Goal: Complete application form: Complete application form

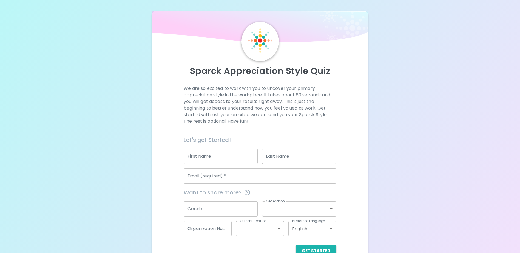
scroll to position [15, 0]
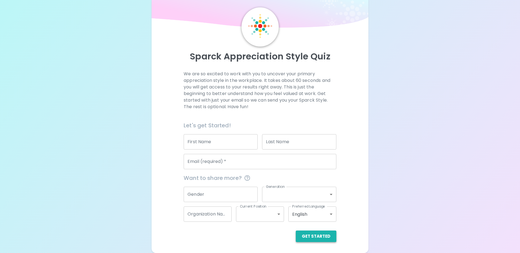
click at [315, 234] on button "Get Started" at bounding box center [316, 237] width 41 height 12
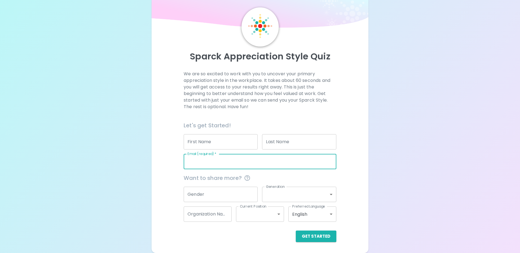
click at [229, 160] on input "Email (required)   *" at bounding box center [260, 161] width 153 height 15
type input "[EMAIL_ADDRESS][PERSON_NAME][DOMAIN_NAME]"
type input "[PERSON_NAME]"
type input "[PERSON_NAME])"
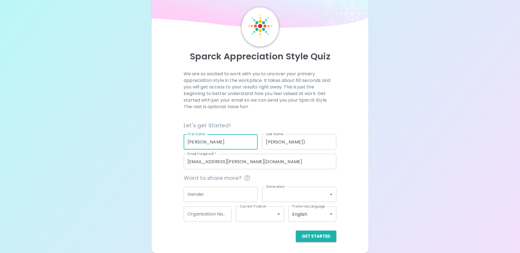
drag, startPoint x: 222, startPoint y: 144, endPoint x: 164, endPoint y: 129, distance: 60.3
click at [164, 129] on div "We are so excited to work with you to uncover your primary appreciation style i…" at bounding box center [259, 157] width 203 height 172
type input "Allisson"
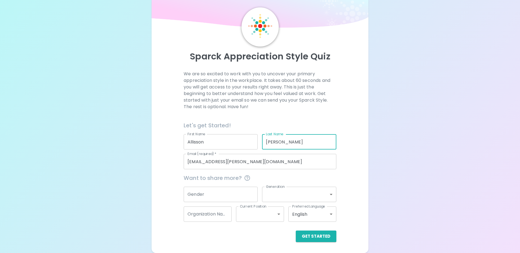
type input "[PERSON_NAME]"
click at [309, 241] on button "Get Started" at bounding box center [316, 237] width 41 height 12
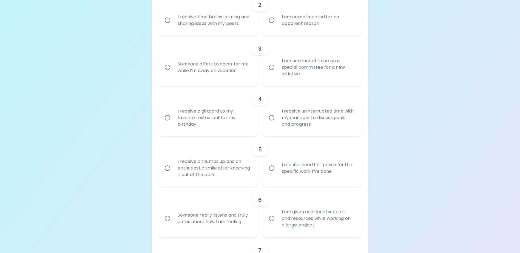
scroll to position [206, 0]
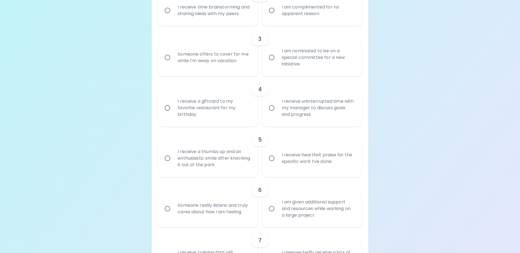
click at [275, 163] on input "I receive heartfelt praise for the specific work I’ve done" at bounding box center [272, 159] width 12 height 12
radio input "true"
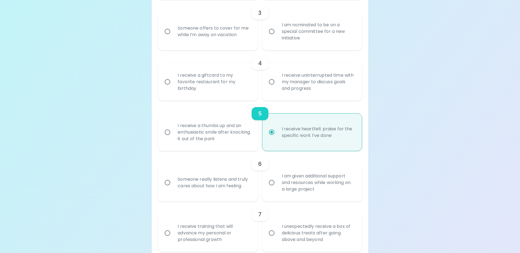
scroll to position [250, 0]
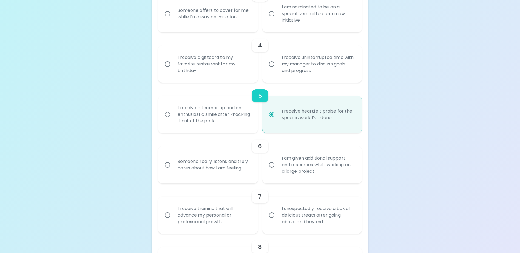
click at [205, 175] on div "Someone really listens and truly cares about how I am feeling" at bounding box center [213, 165] width 81 height 26
click at [173, 171] on input "Someone really listens and truly cares about how I am feeling" at bounding box center [168, 165] width 12 height 12
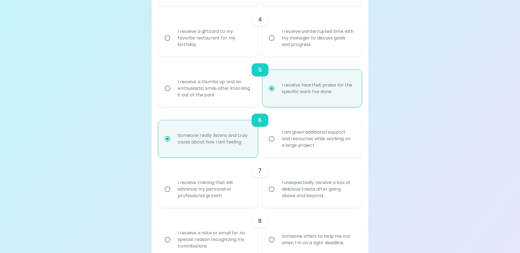
scroll to position [294, 0]
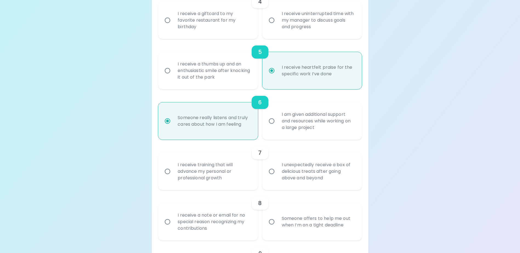
radio input "true"
click at [296, 184] on div "I unexpectedly receive a box of delicious treats after going above and beyond" at bounding box center [317, 171] width 81 height 33
click at [277, 177] on input "I unexpectedly receive a box of delicious treats after going above and beyond" at bounding box center [272, 172] width 12 height 12
radio input "false"
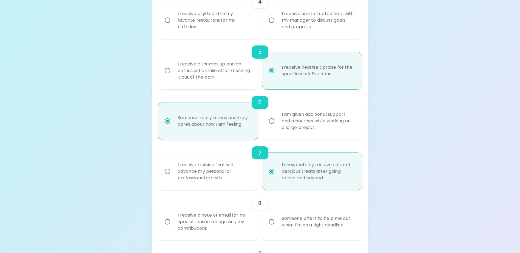
scroll to position [338, 0]
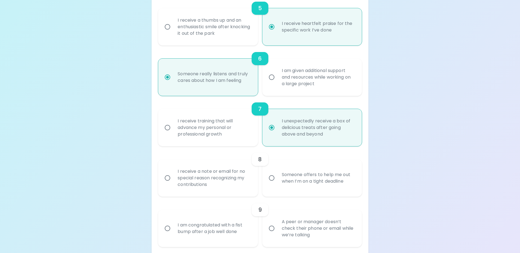
radio input "true"
click at [207, 186] on div "I receive a note or email for no special reason recognizing my contributions" at bounding box center [213, 178] width 81 height 33
click at [173, 184] on input "I receive a note or email for no special reason recognizing my contributions" at bounding box center [168, 178] width 12 height 12
radio input "false"
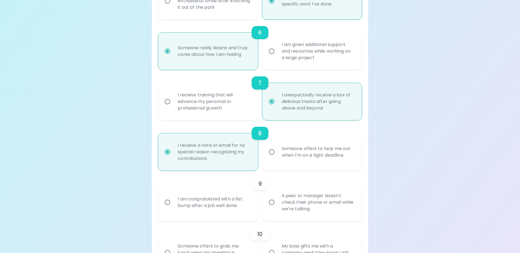
scroll to position [382, 0]
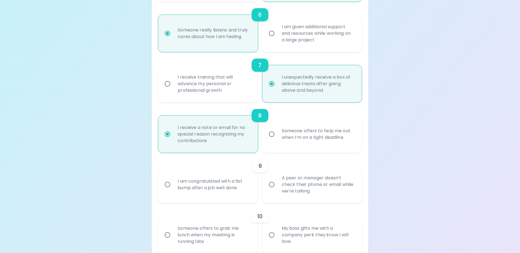
radio input "true"
click at [224, 193] on div "I am congratulated with a fist bump after a job well done" at bounding box center [213, 185] width 81 height 26
click at [173, 190] on input "I am congratulated with a fist bump after a job well done" at bounding box center [168, 185] width 12 height 12
radio input "false"
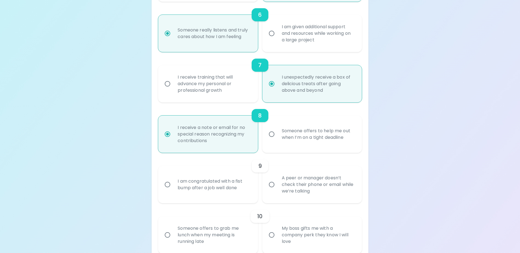
radio input "false"
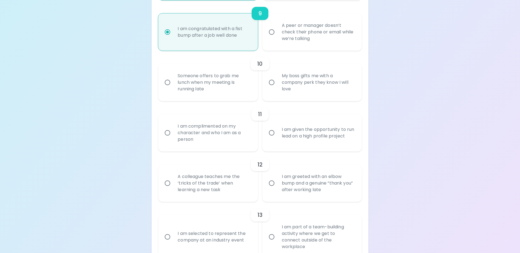
scroll to position [535, 0]
radio input "true"
click at [200, 138] on div "I am complimented on my character and who I am as a person" at bounding box center [213, 132] width 81 height 33
click at [173, 138] on input "I am complimented on my character and who I am as a person" at bounding box center [168, 132] width 12 height 12
radio input "false"
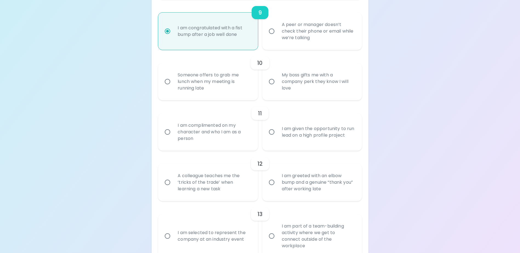
radio input "false"
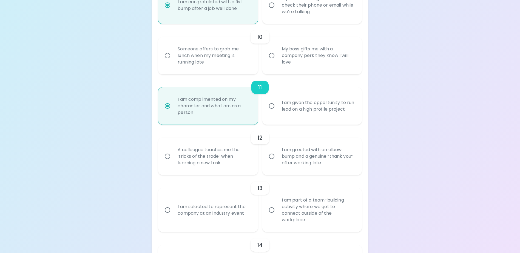
scroll to position [579, 0]
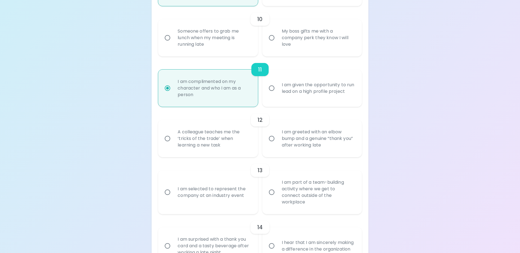
radio input "true"
click at [307, 149] on div "I am greeted with an elbow bump and a genuine “thank you” after working late" at bounding box center [317, 138] width 81 height 33
click at [277, 144] on input "I am greeted with an elbow bump and a genuine “thank you” after working late" at bounding box center [272, 139] width 12 height 12
radio input "false"
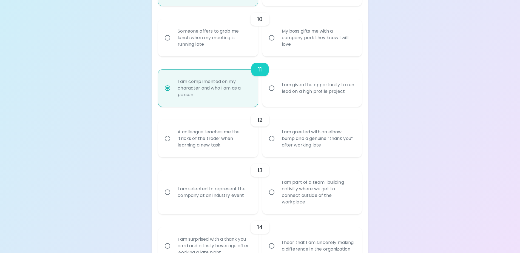
radio input "false"
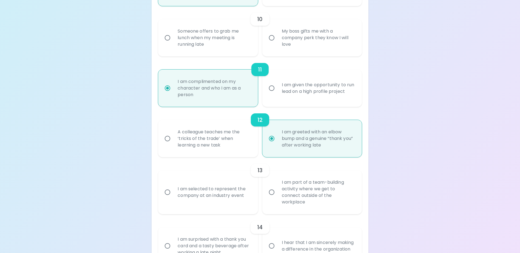
scroll to position [623, 0]
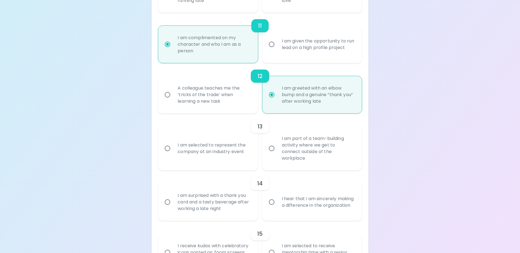
radio input "true"
click at [297, 149] on div "I am part of a team-building activity where we get to connect outside of the wo…" at bounding box center [317, 148] width 81 height 39
click at [277, 149] on input "I am part of a team-building activity where we get to connect outside of the wo…" at bounding box center [272, 149] width 12 height 12
radio input "false"
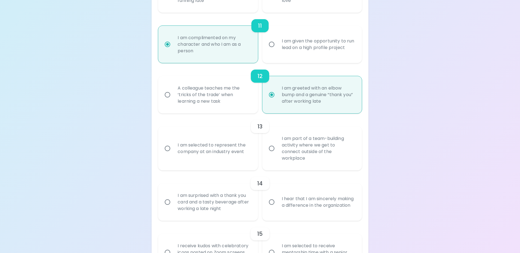
radio input "false"
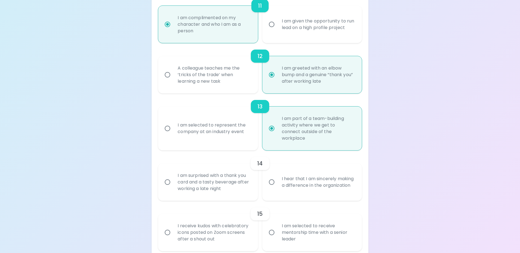
scroll to position [667, 0]
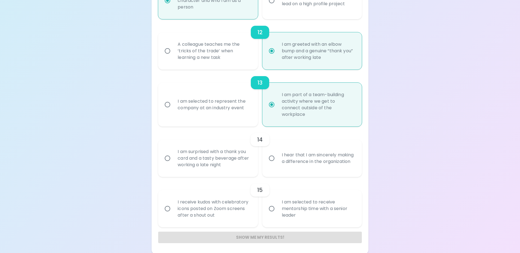
radio input "true"
click at [228, 116] on div "I am selected to represent the company at an industry event" at bounding box center [213, 105] width 81 height 26
click at [173, 110] on input "I am selected to represent the company at an industry event" at bounding box center [168, 105] width 12 height 12
radio input "false"
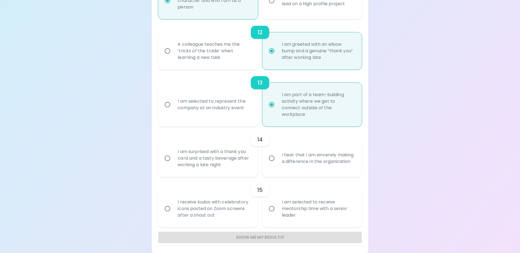
radio input "false"
radio input "true"
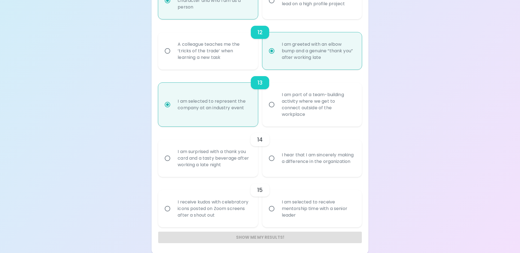
radio input "true"
click at [202, 164] on div "I am surprised with a thank you card and a tasty beverage after working a late …" at bounding box center [213, 158] width 81 height 33
click at [173, 164] on input "I am surprised with a thank you card and a tasty beverage after working a late …" at bounding box center [168, 159] width 12 height 12
radio input "false"
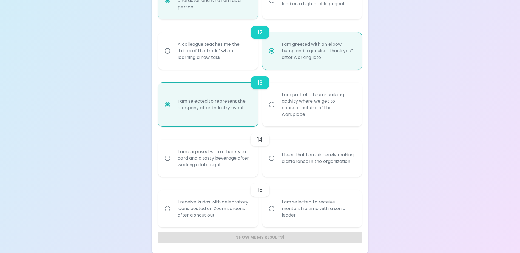
radio input "false"
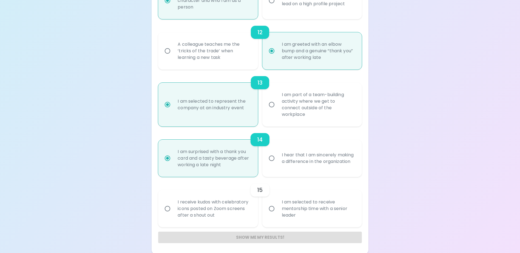
scroll to position [668, 0]
radio input "true"
click at [323, 160] on div "I hear that I am sincerely making a difference in the organization" at bounding box center [317, 157] width 81 height 26
click at [277, 160] on input "I hear that I am sincerely making a difference in the organization" at bounding box center [272, 158] width 12 height 12
radio input "false"
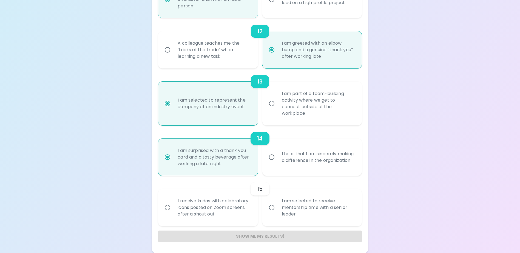
radio input "false"
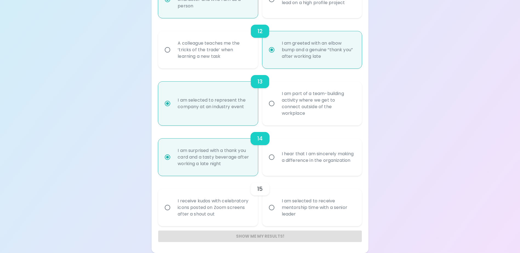
radio input "false"
radio input "true"
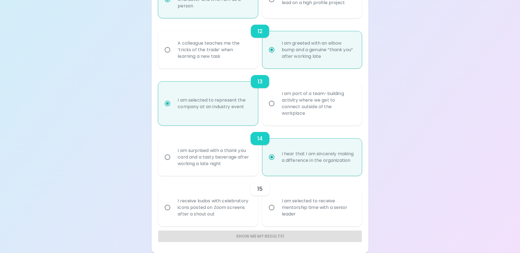
radio input "true"
click at [187, 207] on div "I receive kudos with celebratory icons posted on Zoom screens after a shout out" at bounding box center [213, 207] width 81 height 33
click at [173, 207] on input "I receive kudos with celebratory icons posted on Zoom screens after a shout out" at bounding box center [168, 208] width 12 height 12
radio input "false"
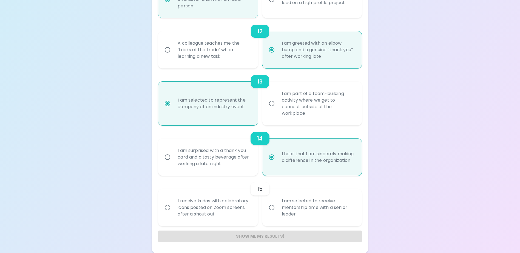
radio input "false"
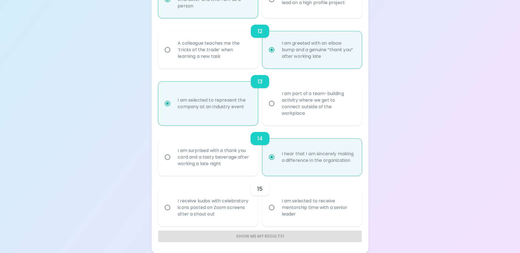
radio input "false"
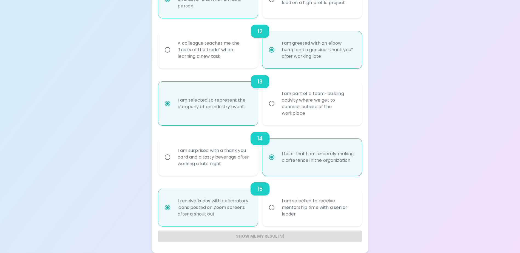
radio input "true"
click at [241, 238] on div "Show me my results!" at bounding box center [259, 237] width 203 height 12
click at [244, 234] on div "Show me my results!" at bounding box center [259, 237] width 203 height 12
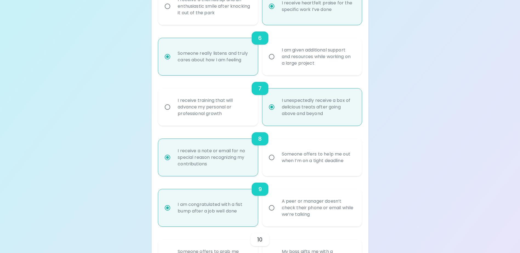
scroll to position [356, 0]
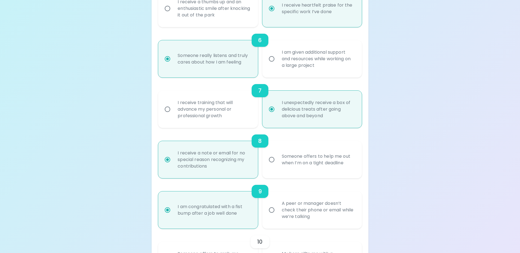
click at [284, 116] on div "I unexpectedly receive a box of delicious treats after going above and beyond" at bounding box center [317, 109] width 81 height 33
click at [277, 115] on input "I unexpectedly receive a box of delicious treats after going above and beyond" at bounding box center [272, 110] width 12 height 12
radio input "true"
click at [266, 115] on input "I unexpectedly receive a box of delicious treats after going above and beyond" at bounding box center [272, 110] width 12 height 12
click at [271, 113] on input "I unexpectedly receive a box of delicious treats after going above and beyond" at bounding box center [272, 110] width 12 height 12
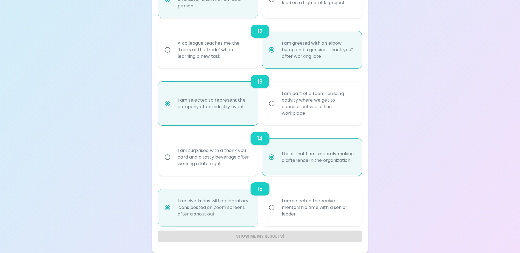
scroll to position [531, 0]
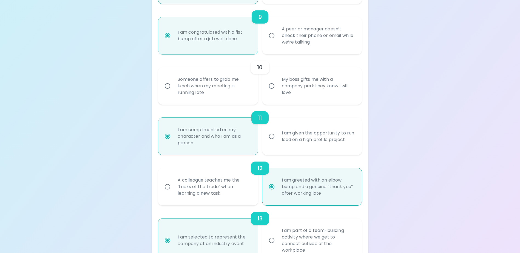
click at [174, 47] on div "I am congratulated with a fist bump after a job well done" at bounding box center [213, 35] width 81 height 26
click at [173, 41] on input "I am congratulated with a fist bump after a job well done" at bounding box center [168, 36] width 12 height 12
radio input "true"
click at [174, 47] on div "I am congratulated with a fist bump after a job well done" at bounding box center [213, 35] width 81 height 26
click at [173, 41] on input "I am congratulated with a fist bump after a job well done" at bounding box center [168, 36] width 12 height 12
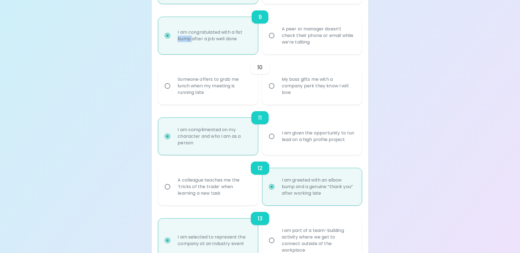
drag, startPoint x: 174, startPoint y: 47, endPoint x: 167, endPoint y: 41, distance: 9.1
click at [167, 41] on input "I am congratulated with a fist bump after a job well done" at bounding box center [168, 36] width 12 height 12
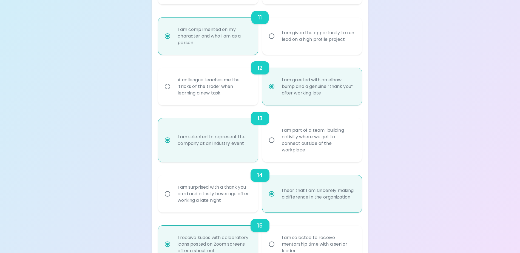
scroll to position [668, 0]
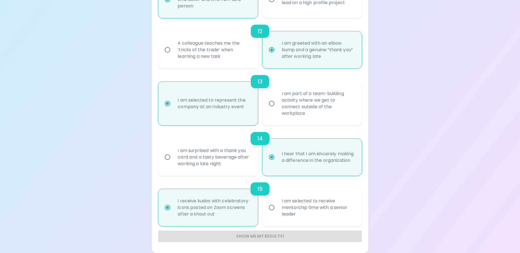
radio input "true"
click at [171, 204] on input "I receive kudos with celebratory icons posted on Zoom screens after a shout out" at bounding box center [168, 208] width 12 height 12
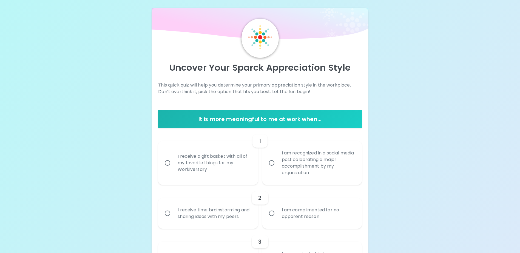
scroll to position [0, 0]
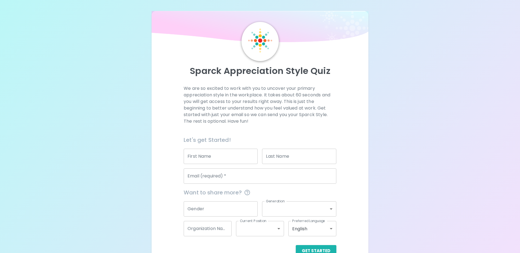
click at [207, 152] on div "First Name First Name" at bounding box center [221, 156] width 74 height 15
type input "Allisson"
type input "[PERSON_NAME]"
type input "[EMAIL_ADDRESS][PERSON_NAME][DOMAIN_NAME]"
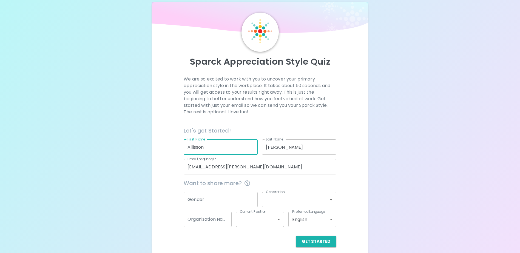
scroll to position [15, 0]
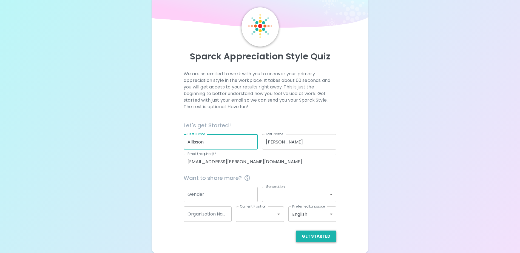
click at [312, 238] on button "Get Started" at bounding box center [316, 237] width 41 height 12
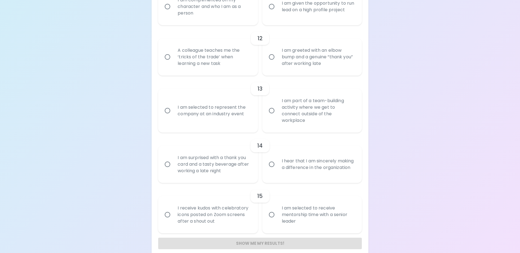
scroll to position [668, 0]
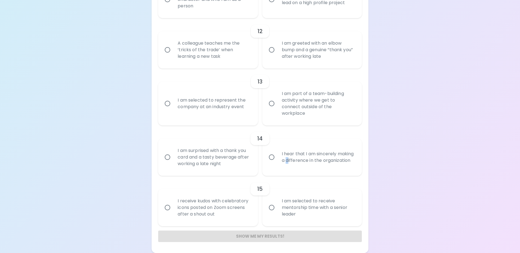
click at [305, 156] on div "I hear that I am sincerely making a difference in the organization" at bounding box center [317, 157] width 81 height 26
drag, startPoint x: 305, startPoint y: 156, endPoint x: 270, endPoint y: 158, distance: 34.3
click at [270, 158] on input "I hear that I am sincerely making a difference in the organization" at bounding box center [272, 158] width 12 height 12
radio input "true"
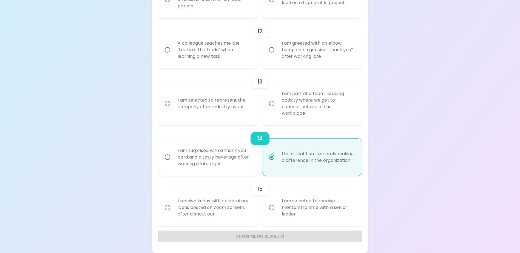
click at [244, 235] on div "Show me my results!" at bounding box center [259, 237] width 203 height 12
click at [282, 203] on div "I am selected to receive mentorship time with a senior leader" at bounding box center [317, 207] width 81 height 33
click at [277, 203] on input "I am selected to receive mentorship time with a senior leader" at bounding box center [272, 208] width 12 height 12
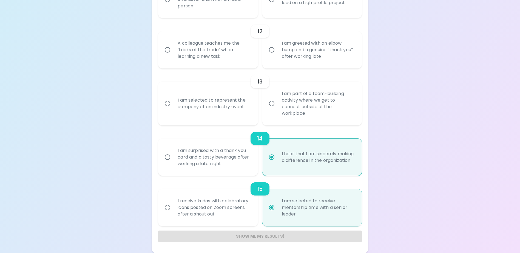
scroll to position [640, 0]
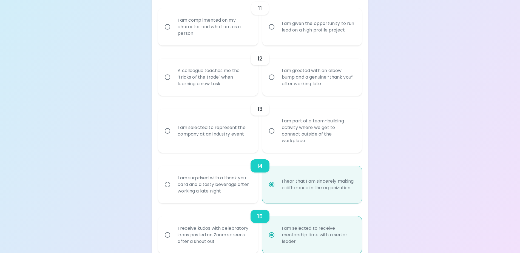
radio input "true"
click at [290, 130] on div "I am part of a team-building activity where we get to connect outside of the wo…" at bounding box center [317, 130] width 81 height 39
click at [277, 130] on input "I am part of a team-building activity where we get to connect outside of the wo…" at bounding box center [272, 131] width 12 height 12
radio input "false"
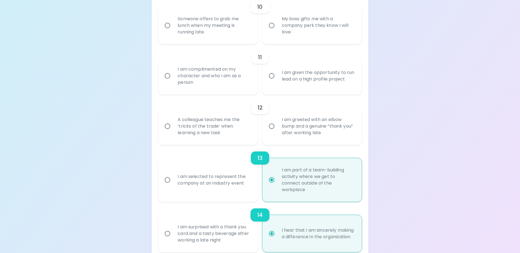
scroll to position [586, 0]
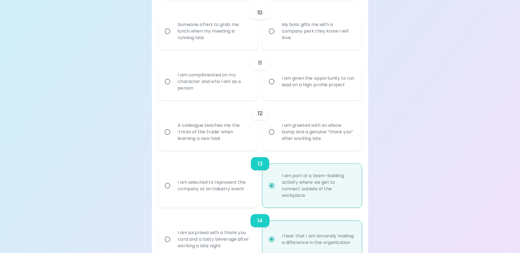
radio input "true"
click at [271, 138] on input "I am greeted with an elbow bump and a genuine “thank you” after working late" at bounding box center [272, 132] width 12 height 12
radio input "false"
radio input "true"
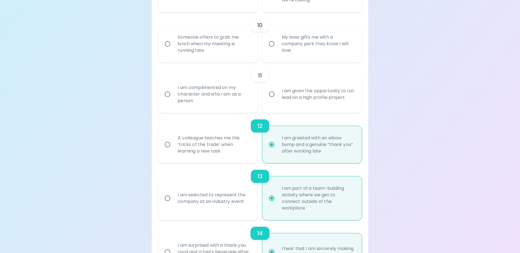
scroll to position [547, 0]
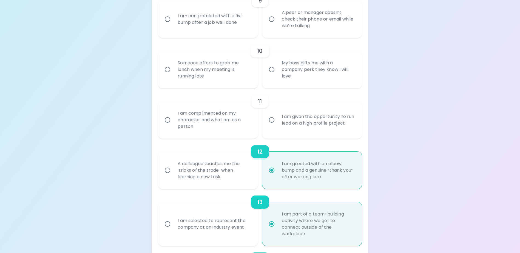
radio input "true"
click at [289, 120] on div "I am given the opportunity to run lead on a high profile project" at bounding box center [317, 120] width 81 height 26
click at [277, 120] on input "I am given the opportunity to run lead on a high profile project" at bounding box center [272, 120] width 12 height 12
radio input "false"
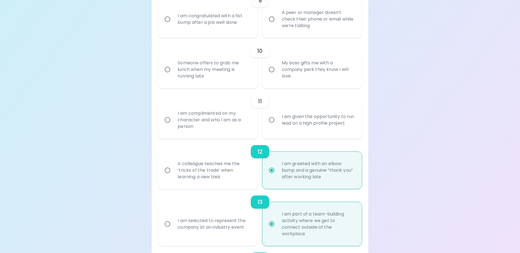
radio input "false"
radio input "true"
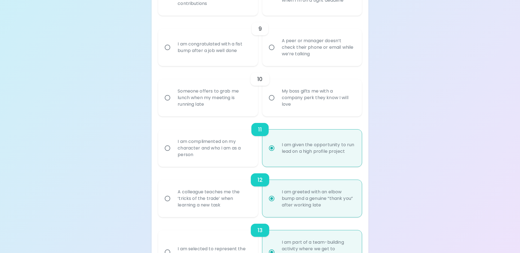
scroll to position [509, 0]
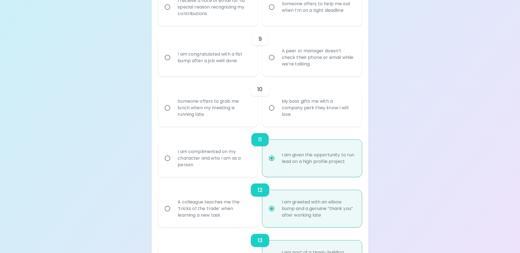
radio input "true"
click at [205, 114] on div "Someone offers to grab me lunch when my meeting is running late" at bounding box center [213, 108] width 81 height 33
click at [173, 114] on input "Someone offers to grab me lunch when my meeting is running late" at bounding box center [168, 108] width 12 height 12
radio input "false"
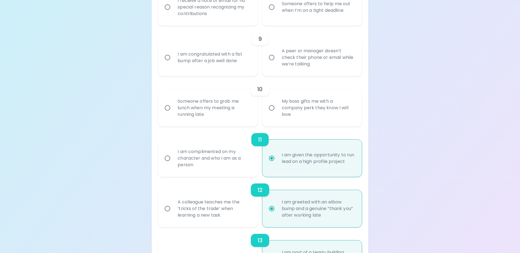
radio input "false"
radio input "true"
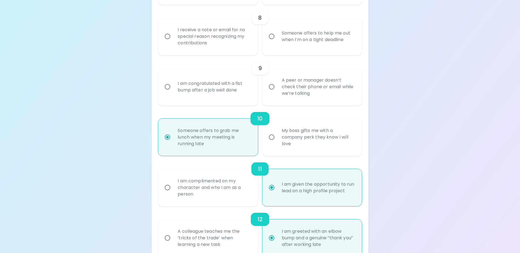
scroll to position [471, 0]
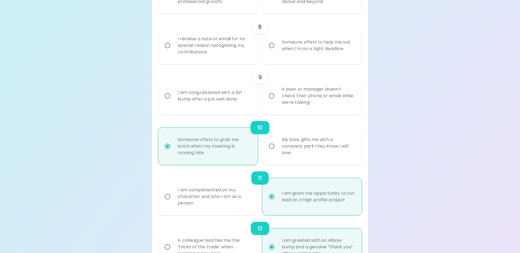
radio input "true"
click at [221, 105] on div "I am congratulated with a fist bump after a job well done" at bounding box center [213, 96] width 81 height 26
click at [173, 102] on input "I am congratulated with a fist bump after a job well done" at bounding box center [168, 96] width 12 height 12
radio input "false"
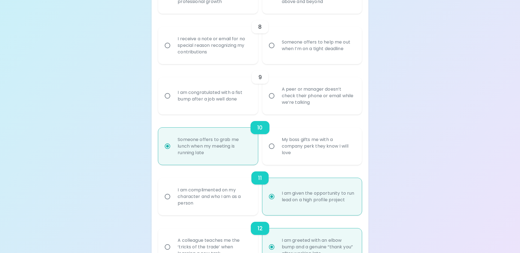
radio input "false"
radio input "true"
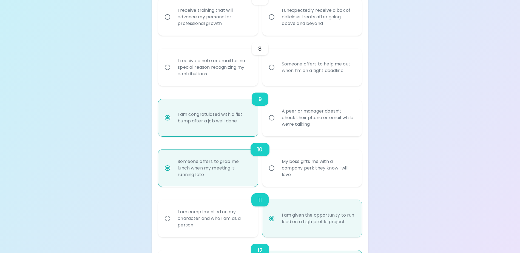
scroll to position [432, 0]
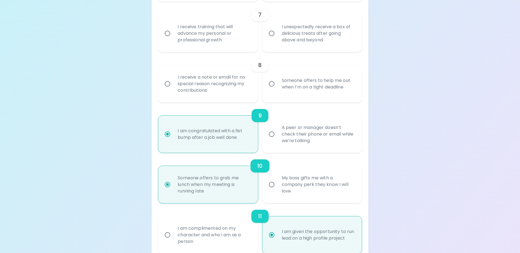
radio input "true"
click at [233, 94] on div "I receive a note or email for no special reason recognizing my contributions" at bounding box center [213, 83] width 81 height 33
click at [173, 90] on input "I receive a note or email for no special reason recognizing my contributions" at bounding box center [168, 84] width 12 height 12
radio input "false"
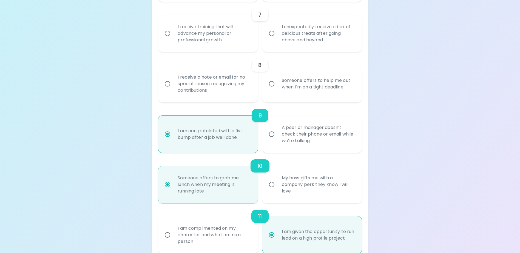
radio input "false"
radio input "true"
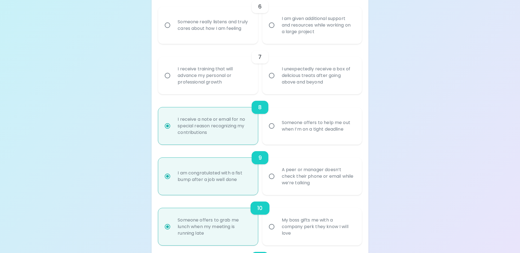
scroll to position [339, 0]
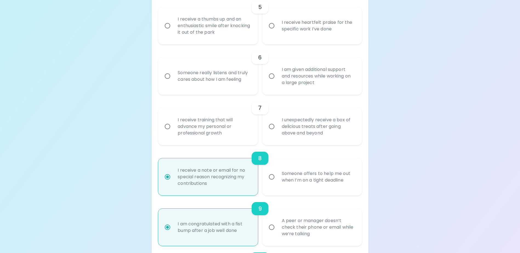
radio input "true"
click at [305, 132] on div "I unexpectedly receive a box of delicious treats after going above and beyond" at bounding box center [317, 126] width 81 height 33
click at [277, 132] on input "I unexpectedly receive a box of delicious treats after going above and beyond" at bounding box center [272, 127] width 12 height 12
radio input "false"
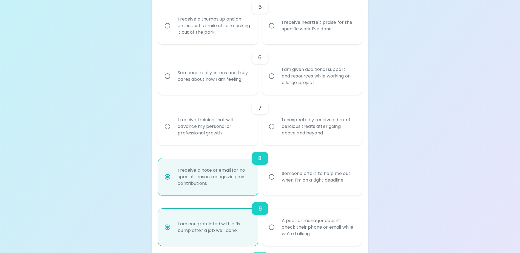
radio input "false"
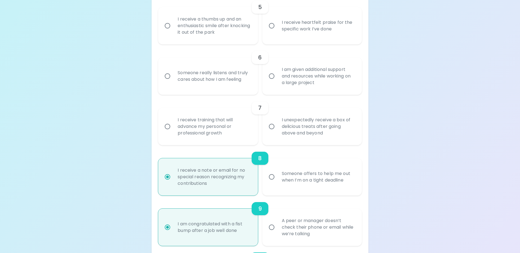
radio input "true"
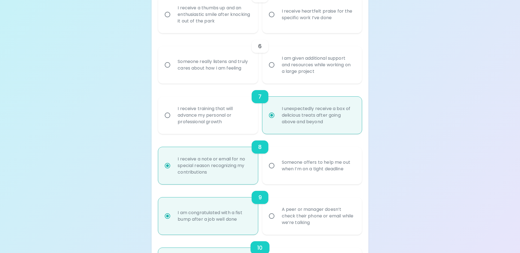
scroll to position [328, 0]
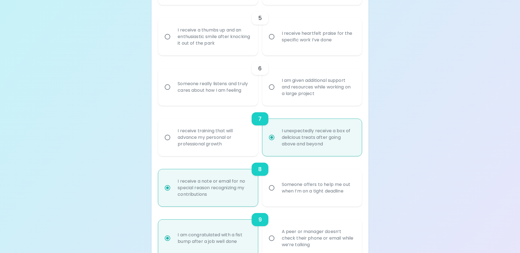
radio input "true"
click at [224, 99] on div "Someone really listens and truly cares about how I am feeling" at bounding box center [213, 87] width 81 height 26
click at [173, 93] on input "Someone really listens and truly cares about how I am feeling" at bounding box center [168, 87] width 12 height 12
radio input "false"
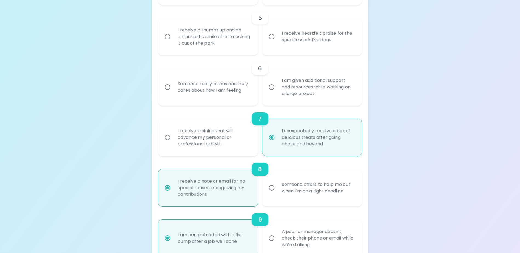
radio input "false"
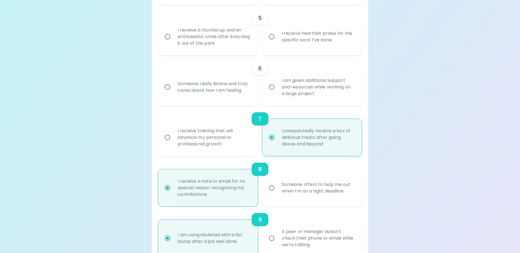
radio input "false"
radio input "true"
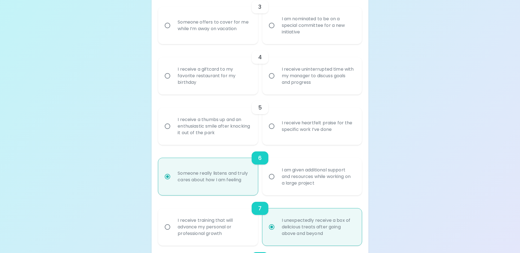
scroll to position [235, 0]
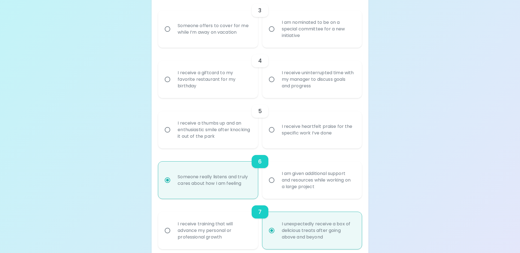
radio input "true"
click at [303, 136] on div "I receive heartfelt praise for the specific work I’ve done" at bounding box center [317, 130] width 81 height 26
click at [277, 136] on input "I receive heartfelt praise for the specific work I’ve done" at bounding box center [272, 130] width 12 height 12
radio input "false"
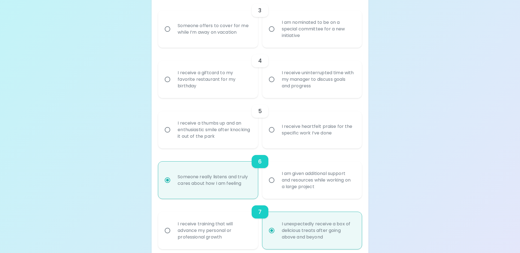
radio input "false"
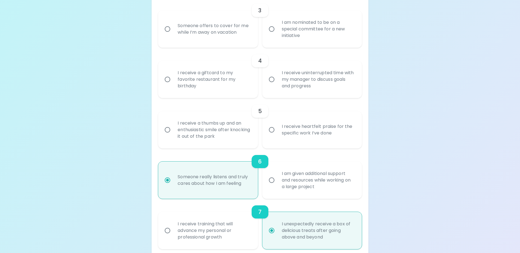
radio input "false"
radio input "true"
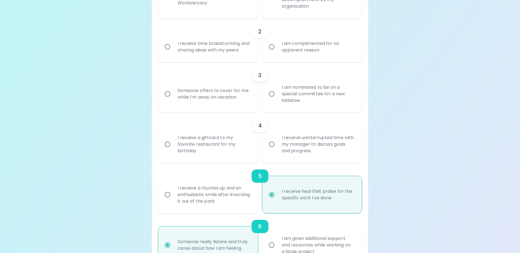
scroll to position [169, 0]
radio input "true"
click at [224, 153] on div "I receive a giftcard to my favorite restaurant for my birthday" at bounding box center [213, 145] width 81 height 33
click at [173, 151] on input "I receive a giftcard to my favorite restaurant for my birthday" at bounding box center [168, 145] width 12 height 12
radio input "false"
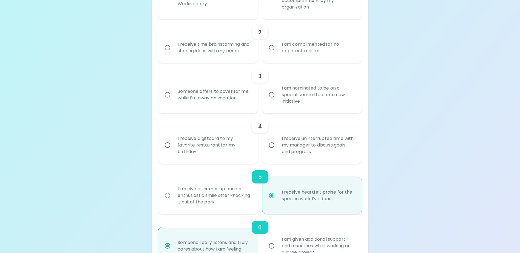
radio input "false"
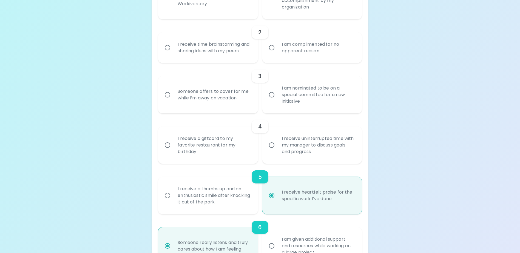
radio input "false"
radio input "true"
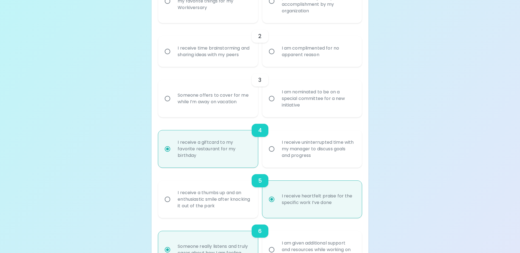
scroll to position [158, 0]
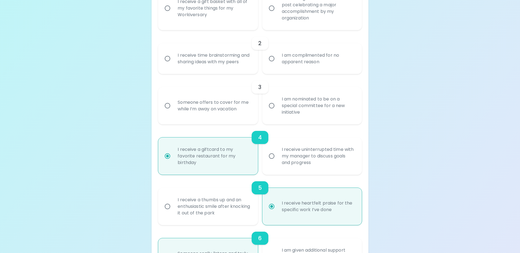
radio input "true"
click at [320, 112] on div "I am nominated to be on a special committee for a new initiative" at bounding box center [317, 105] width 81 height 33
click at [277, 112] on input "I am nominated to be on a special committee for a new initiative" at bounding box center [272, 106] width 12 height 12
radio input "false"
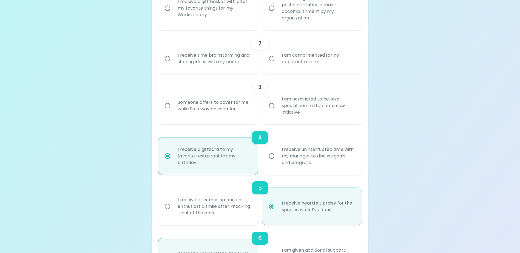
radio input "false"
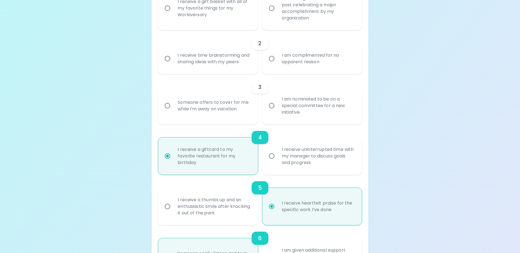
radio input "false"
radio input "true"
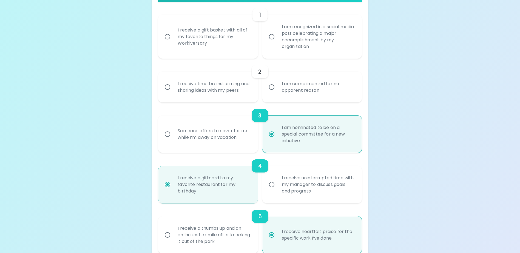
scroll to position [120, 0]
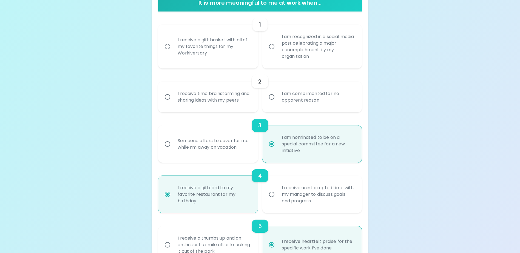
radio input "true"
click at [221, 107] on div "I receive time brainstorming and sharing ideas with my peers" at bounding box center [213, 97] width 81 height 26
click at [173, 103] on input "I receive time brainstorming and sharing ideas with my peers" at bounding box center [168, 97] width 12 height 12
radio input "false"
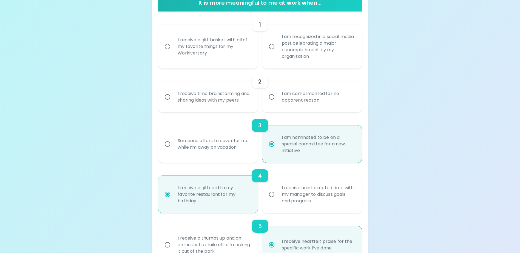
radio input "false"
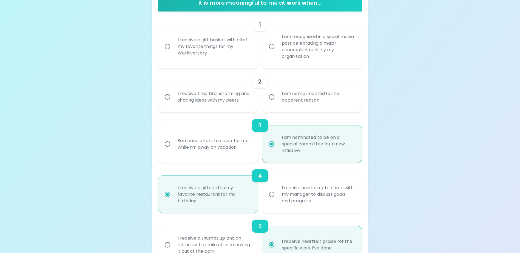
radio input "false"
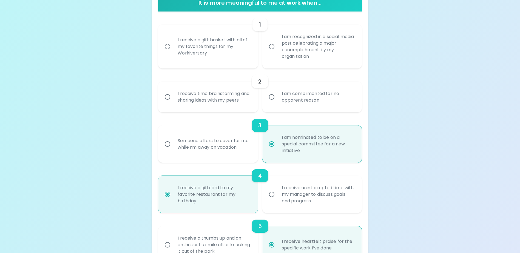
radio input "true"
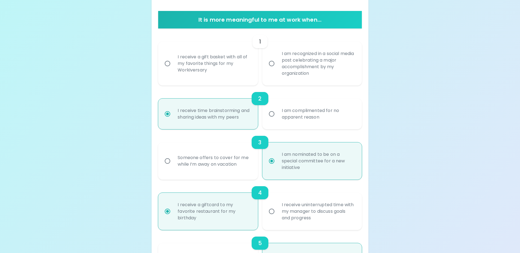
scroll to position [81, 0]
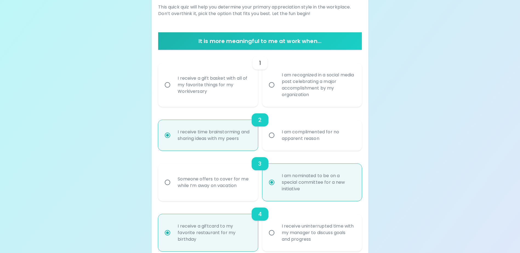
radio input "true"
click at [227, 90] on div "I receive a gift basket with all of my favorite things for my Workiversary" at bounding box center [213, 85] width 81 height 33
click at [173, 90] on input "I receive a gift basket with all of my favorite things for my Workiversary" at bounding box center [168, 85] width 12 height 12
radio input "false"
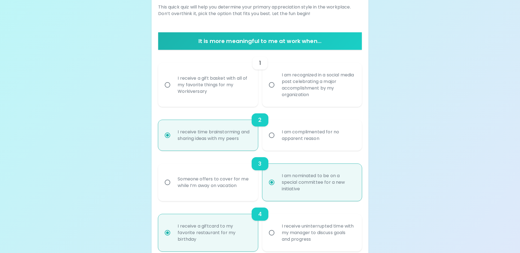
radio input "false"
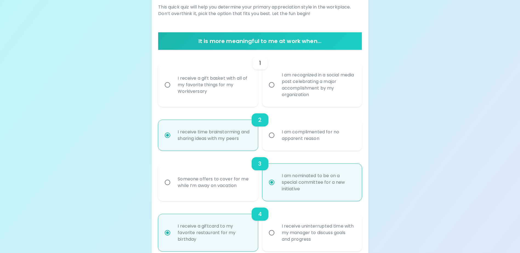
radio input "false"
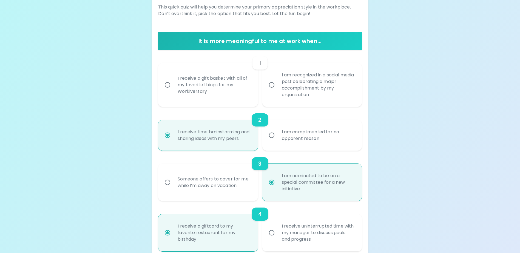
radio input "false"
radio input "true"
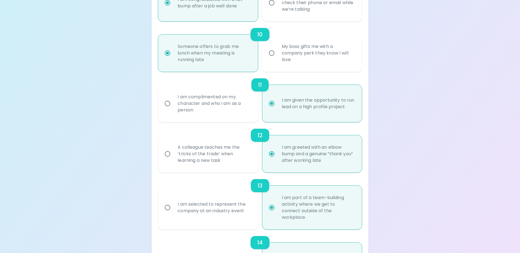
scroll to position [668, 0]
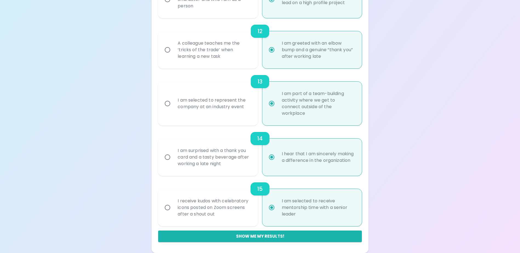
radio input "true"
click at [246, 236] on button "Show me my results!" at bounding box center [259, 237] width 203 height 12
radio input "false"
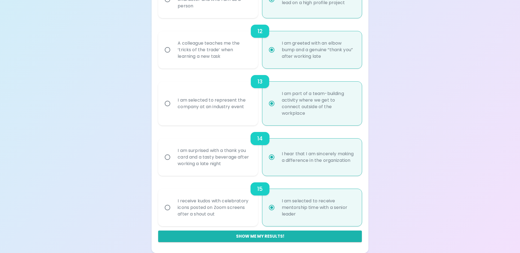
radio input "false"
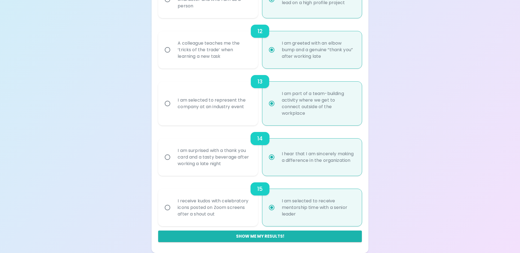
radio input "false"
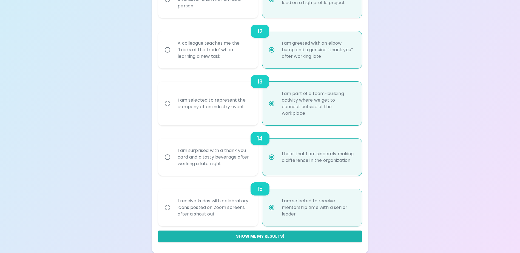
radio input "true"
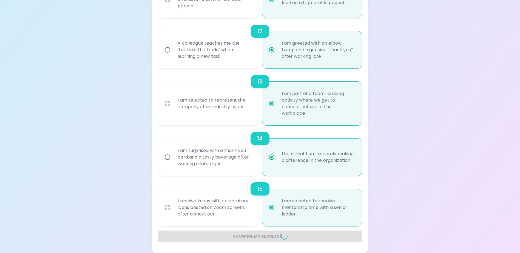
radio input "false"
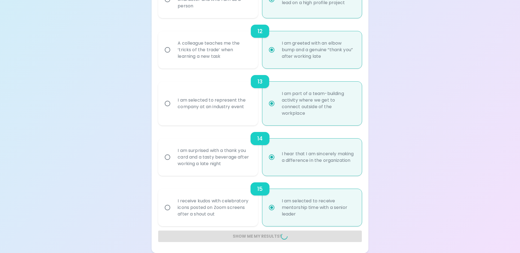
radio input "false"
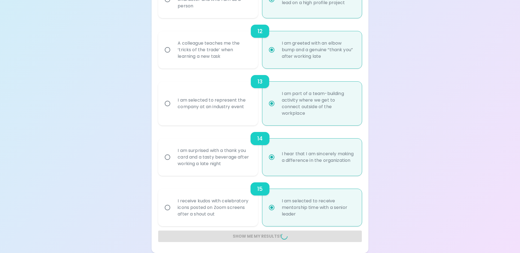
radio input "false"
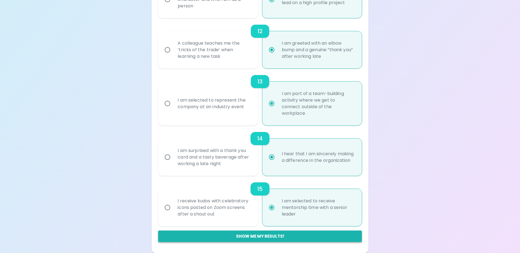
scroll to position [335, 0]
